Goal: Information Seeking & Learning: Learn about a topic

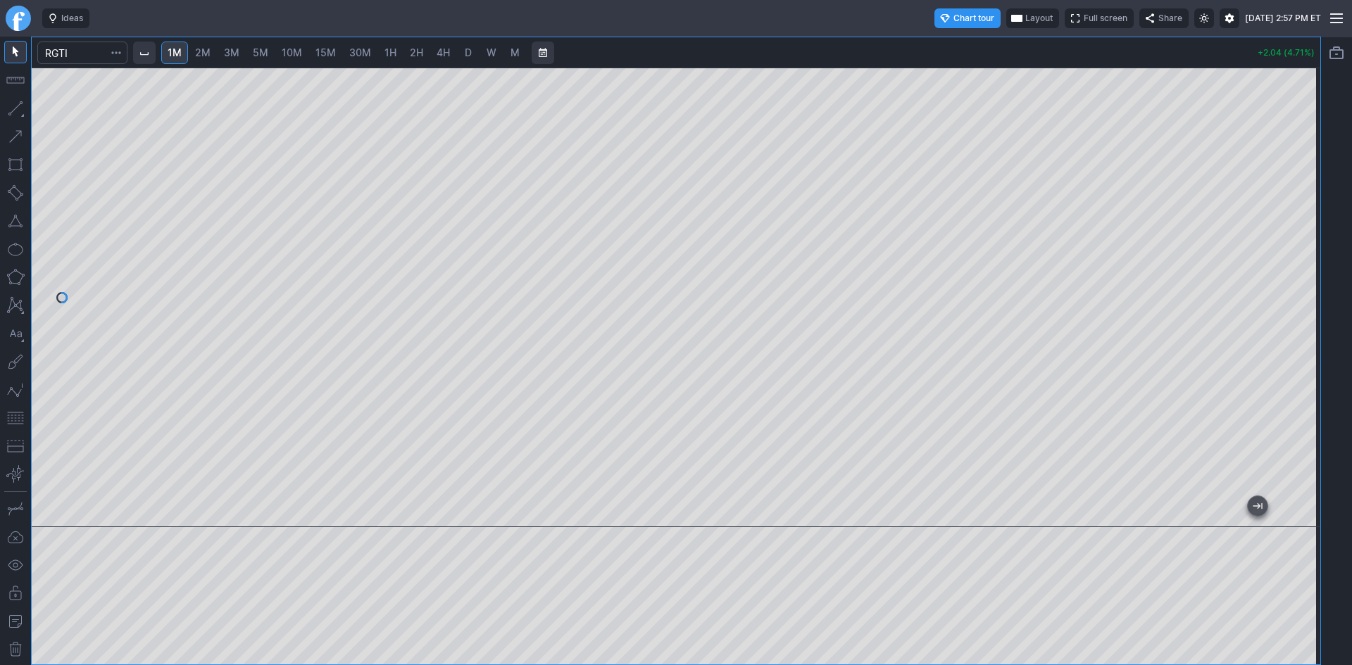
click at [1300, 301] on div at bounding box center [1305, 294] width 30 height 425
click at [1012, 16] on span "button" at bounding box center [1016, 18] width 8 height 11
click at [963, 46] on button "Layout" at bounding box center [968, 46] width 20 height 20
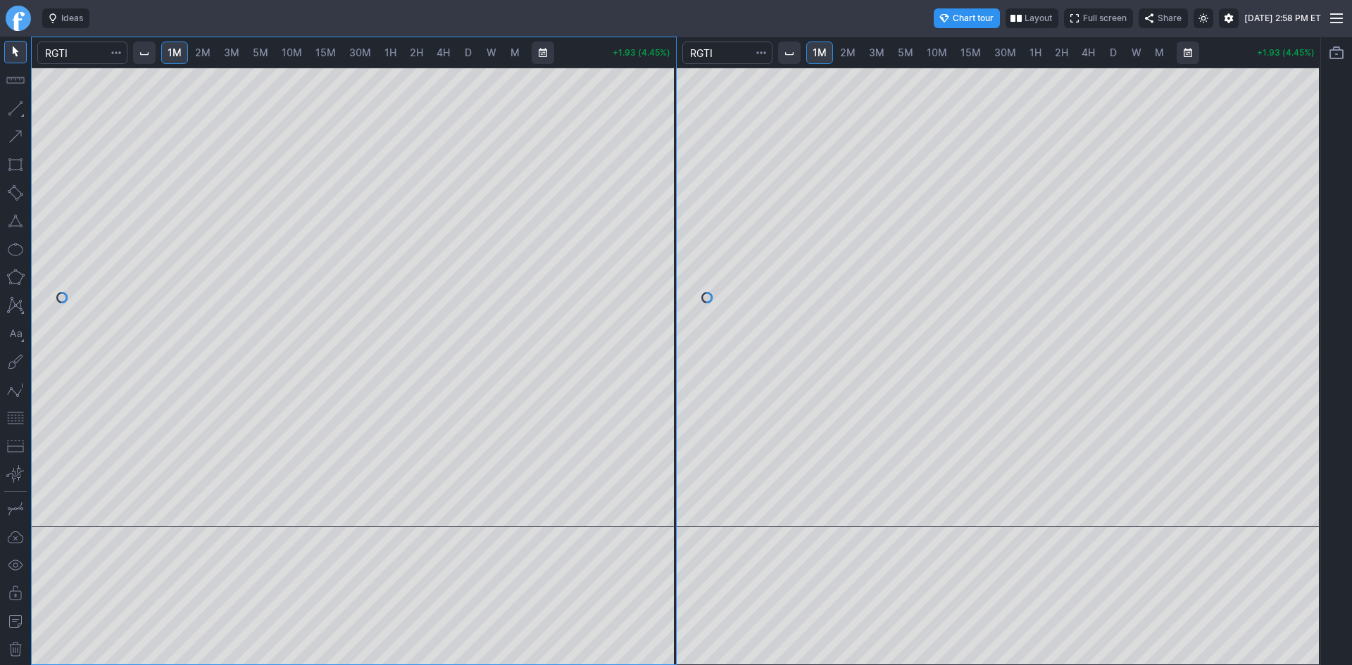
click at [936, 53] on span "10M" at bounding box center [937, 52] width 20 height 12
click at [966, 54] on span "15M" at bounding box center [970, 52] width 20 height 12
click at [934, 52] on span "10M" at bounding box center [937, 52] width 20 height 12
drag, startPoint x: 1307, startPoint y: 199, endPoint x: 1317, endPoint y: 267, distance: 68.4
click at [1317, 267] on div at bounding box center [1305, 294] width 30 height 425
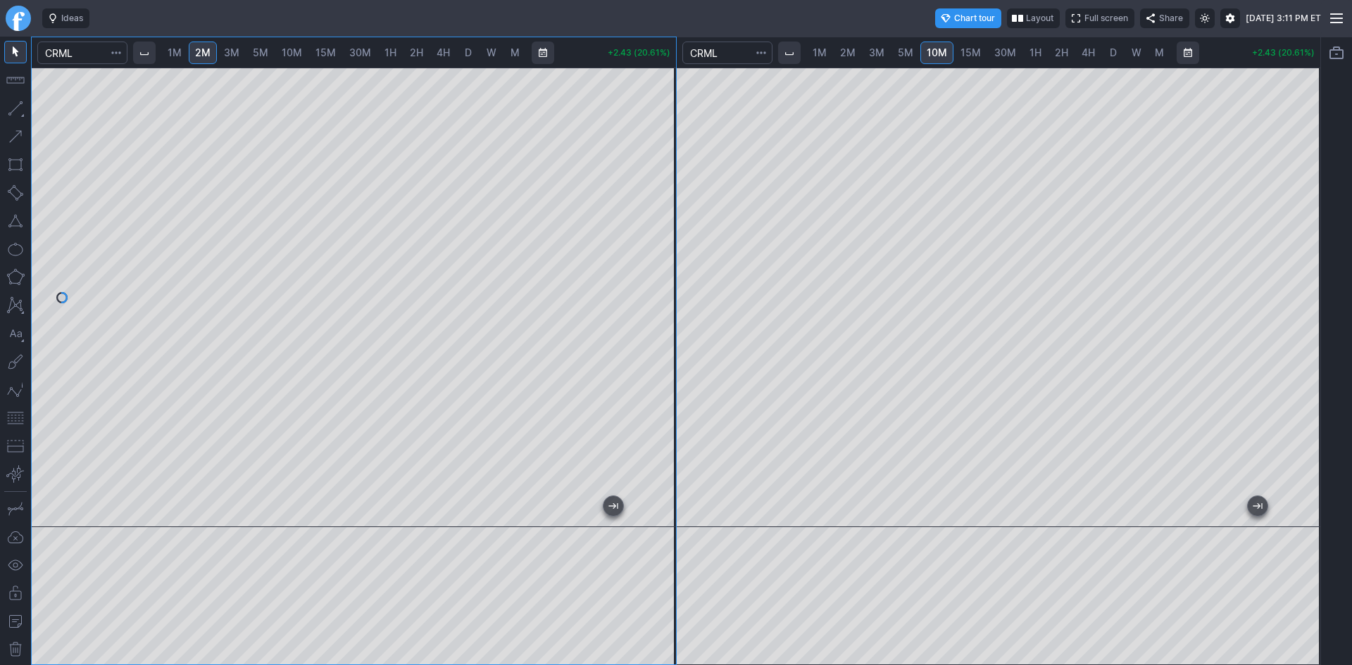
click at [1037, 54] on span "1H" at bounding box center [1035, 52] width 12 height 12
drag, startPoint x: 1314, startPoint y: 105, endPoint x: 1296, endPoint y: 194, distance: 91.1
click at [1299, 194] on div at bounding box center [1305, 294] width 30 height 425
click at [1110, 48] on span "D" at bounding box center [1113, 52] width 7 height 12
click at [1267, 230] on div at bounding box center [999, 298] width 644 height 460
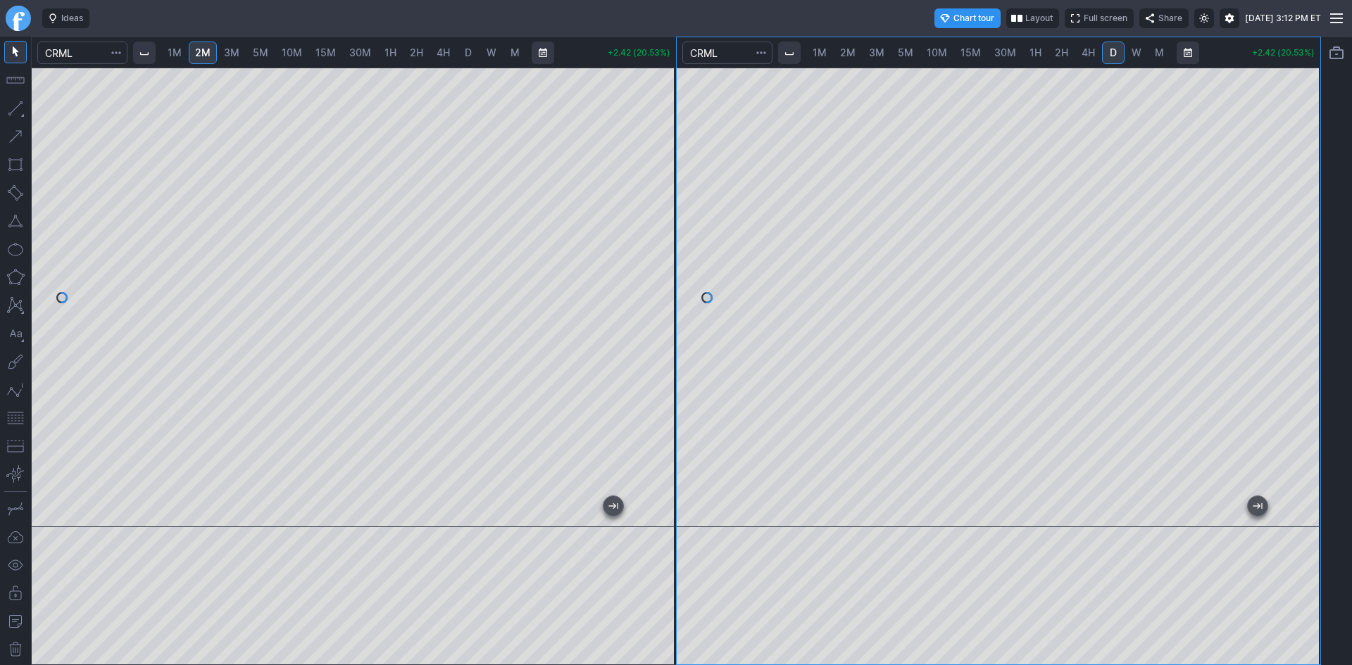
drag, startPoint x: 1307, startPoint y: 249, endPoint x: 1317, endPoint y: 227, distance: 24.3
click at [1317, 227] on div at bounding box center [1305, 294] width 30 height 425
drag, startPoint x: 655, startPoint y: 196, endPoint x: 649, endPoint y: 156, distance: 41.2
click at [649, 156] on div at bounding box center [661, 294] width 30 height 425
click at [1105, 53] on link "D" at bounding box center [1113, 53] width 23 height 23
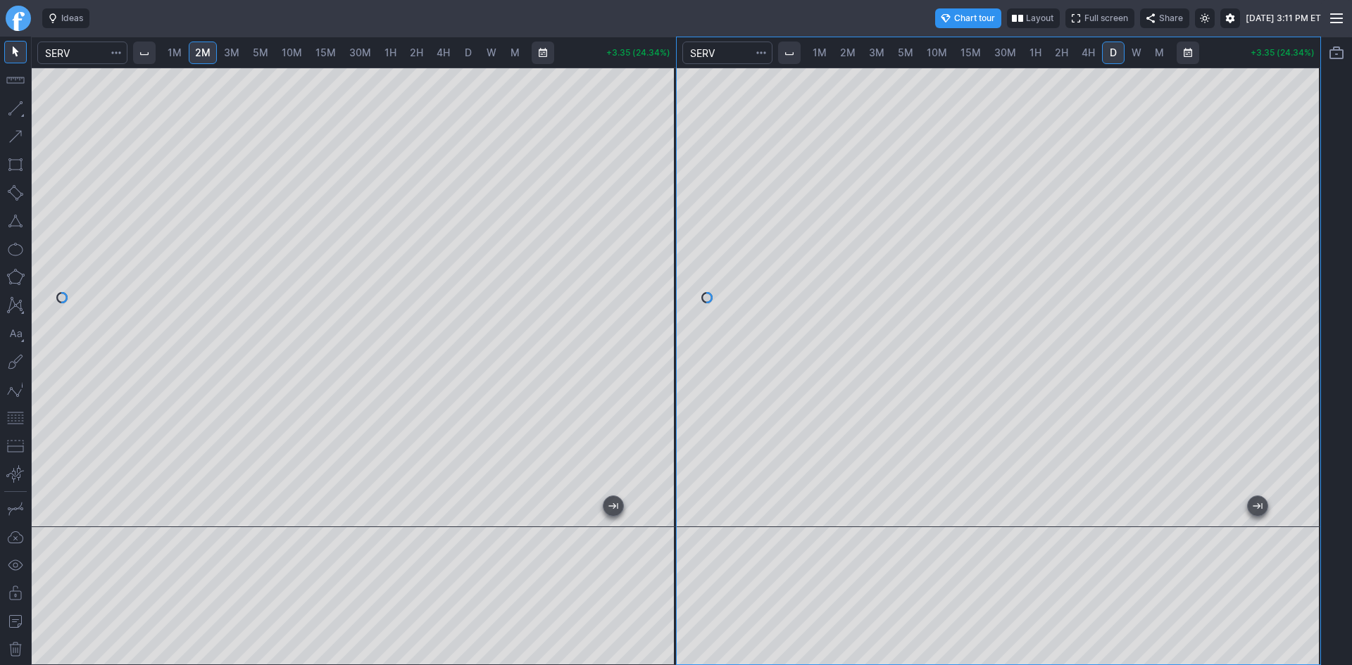
drag, startPoint x: 1302, startPoint y: 318, endPoint x: 1300, endPoint y: 338, distance: 20.6
click at [1300, 338] on div at bounding box center [1305, 294] width 30 height 425
drag, startPoint x: 9, startPoint y: 420, endPoint x: 21, endPoint y: 418, distance: 12.2
click at [10, 420] on button "button" at bounding box center [15, 418] width 23 height 23
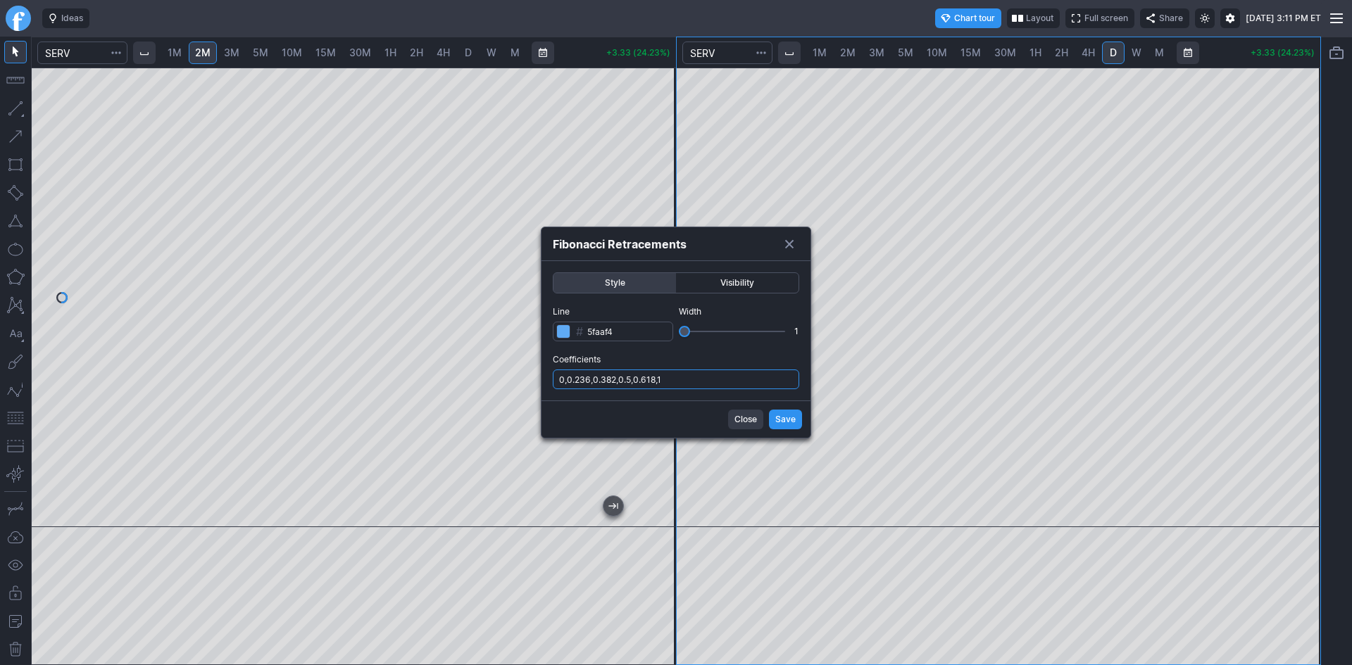
drag, startPoint x: 718, startPoint y: 377, endPoint x: 720, endPoint y: 385, distance: 7.9
click at [718, 377] on input "0,0.236,0.382,0.5,0.618,1" at bounding box center [676, 380] width 246 height 20
type input "0,0.236,0.382,0.5,0.618,1,.786"
click at [777, 419] on span "Save" at bounding box center [785, 420] width 20 height 14
